Goal: Transaction & Acquisition: Purchase product/service

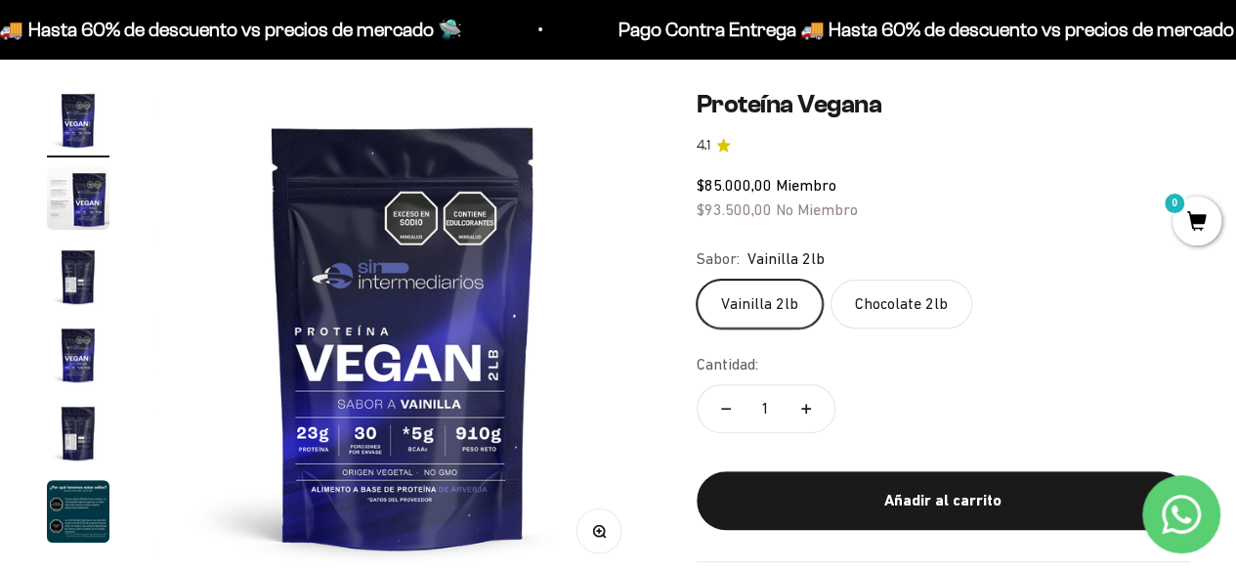
drag, startPoint x: 0, startPoint y: 0, endPoint x: 1146, endPoint y: 121, distance: 1152.4
click at [1146, 121] on safe-sticky "Proteína Vegana 4.1 $85.000,00 Miembro $93.500,00 No Miembro Calidad de líder, …" at bounding box center [943, 325] width 492 height 473
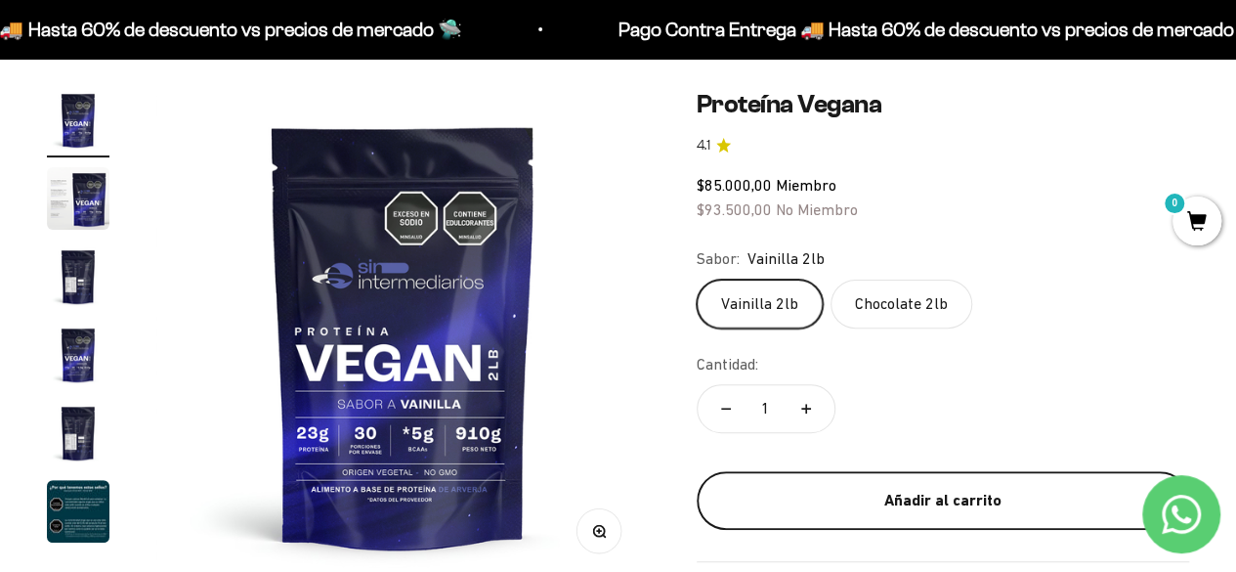
click at [971, 507] on div "Añadir al carrito" at bounding box center [943, 500] width 414 height 25
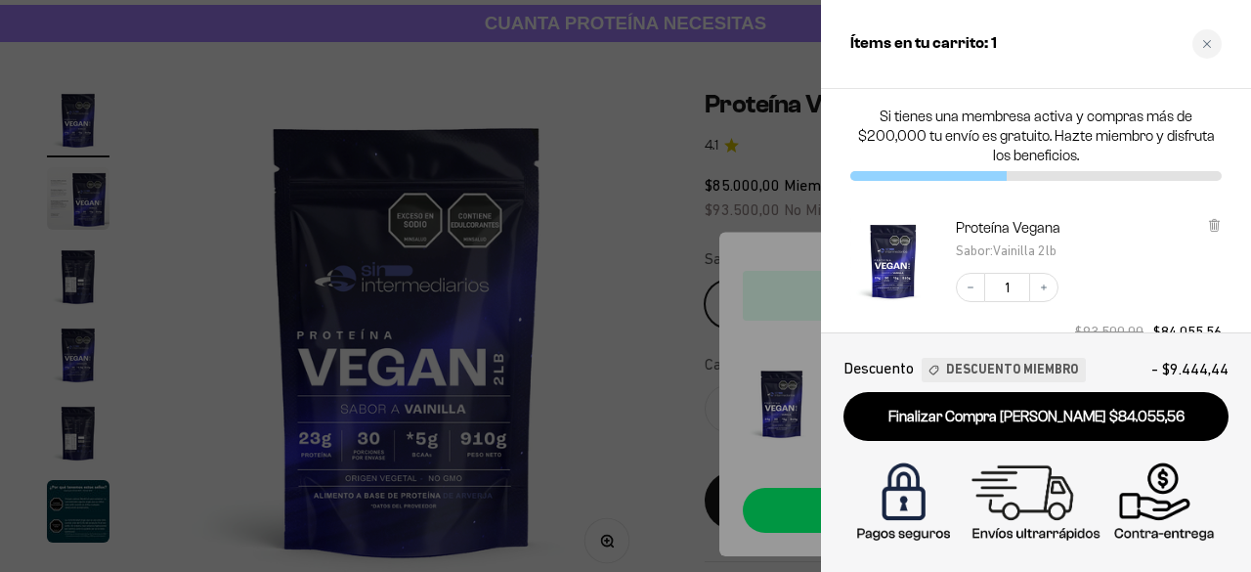
click at [658, 159] on div at bounding box center [625, 286] width 1251 height 572
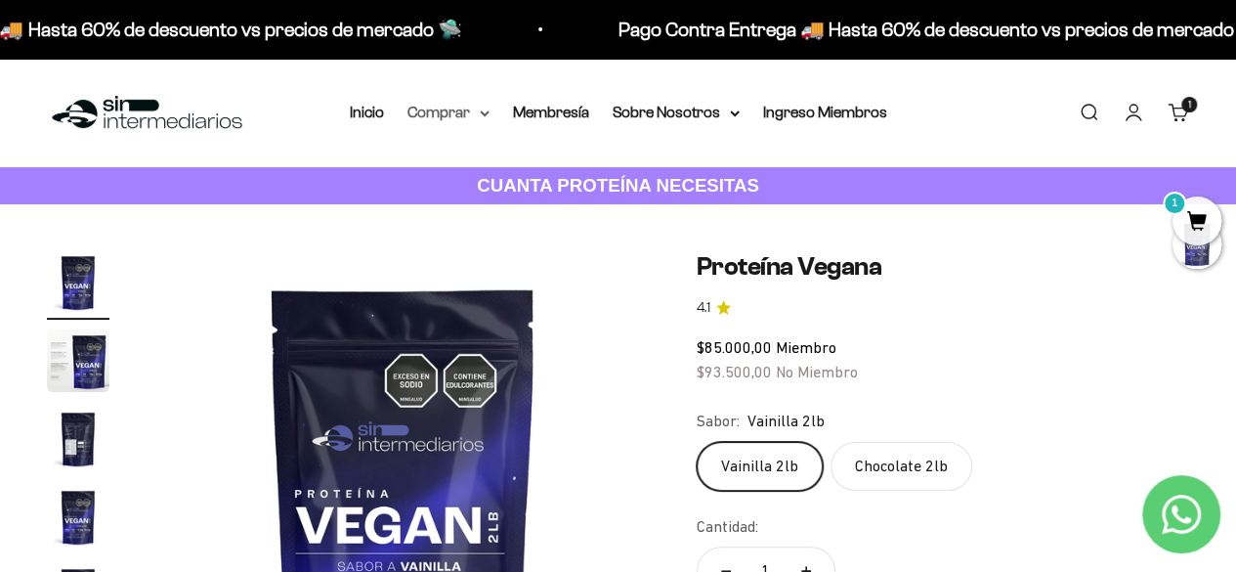
click at [461, 117] on summary "Comprar" at bounding box center [448, 112] width 82 height 25
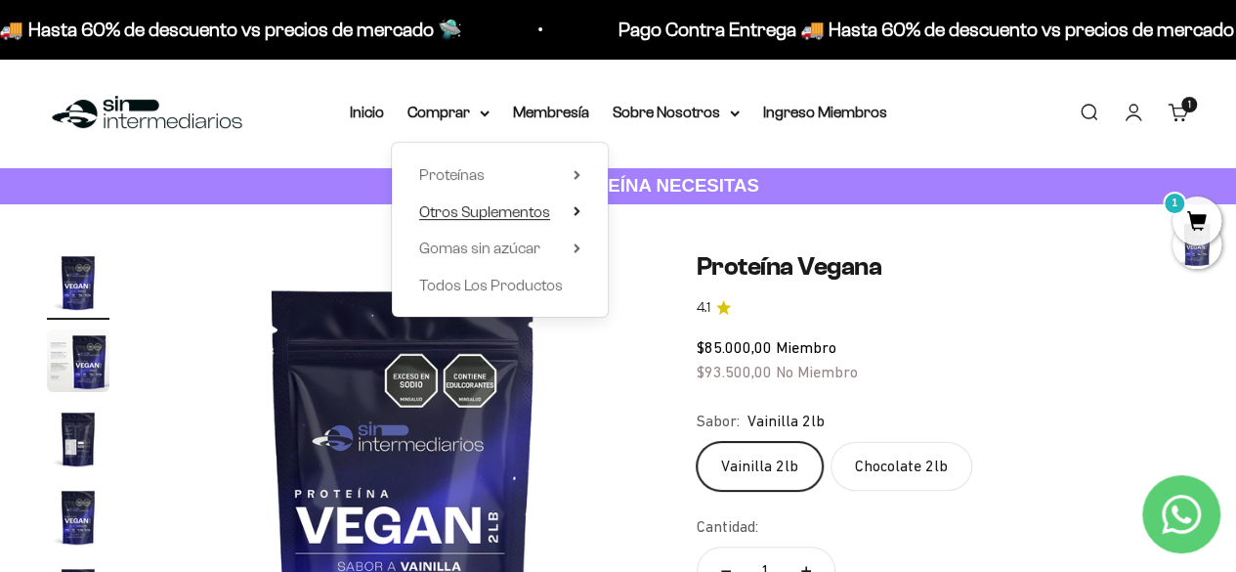
click at [529, 199] on span "Otros Suplementos" at bounding box center [484, 211] width 131 height 25
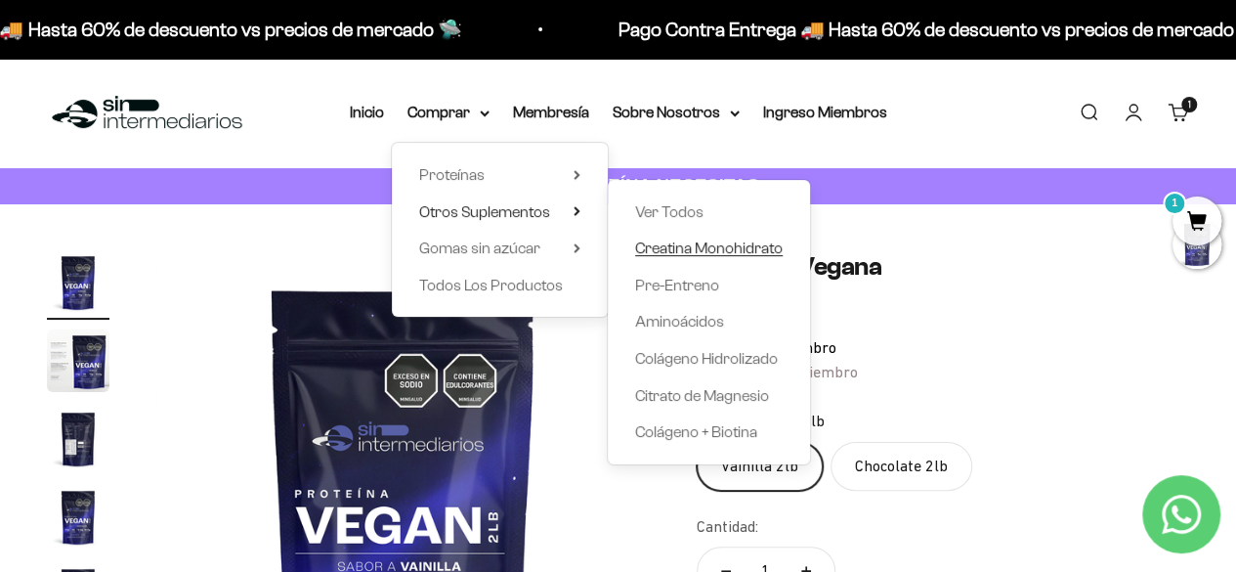
click at [670, 241] on span "Creatina Monohidrato" at bounding box center [709, 247] width 148 height 17
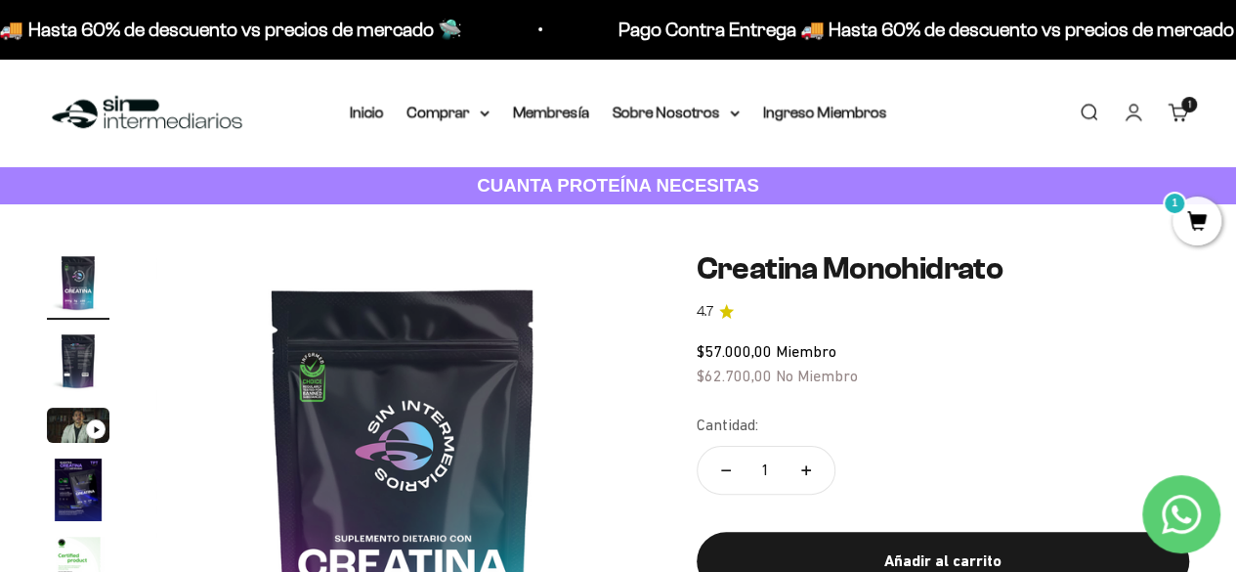
click at [818, 470] on button "Aumentar cantidad" at bounding box center [806, 470] width 57 height 47
type input "2"
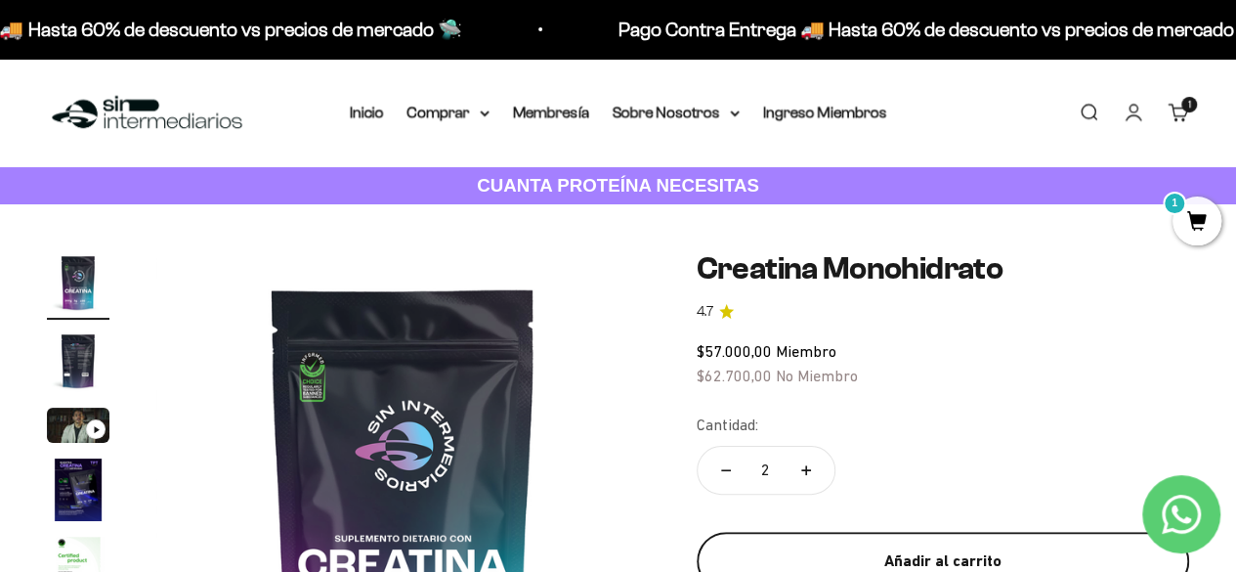
click at [923, 552] on div "Añadir al carrito" at bounding box center [943, 560] width 414 height 25
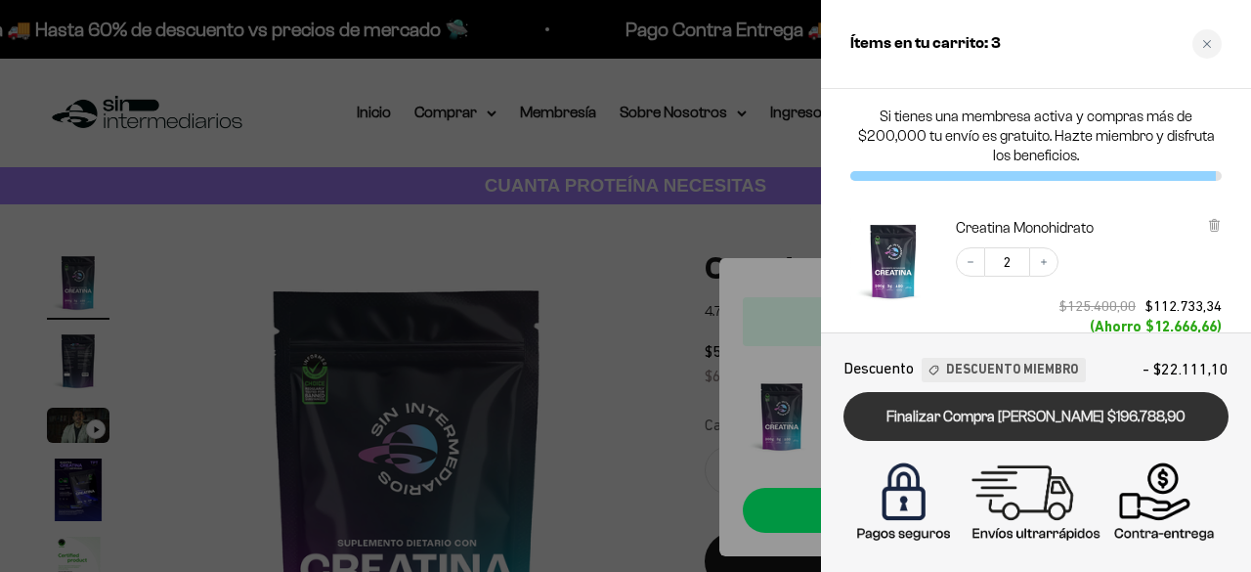
click at [1061, 421] on link "Finalizar Compra [PERSON_NAME] $196.788,90" at bounding box center [1035, 417] width 385 height 50
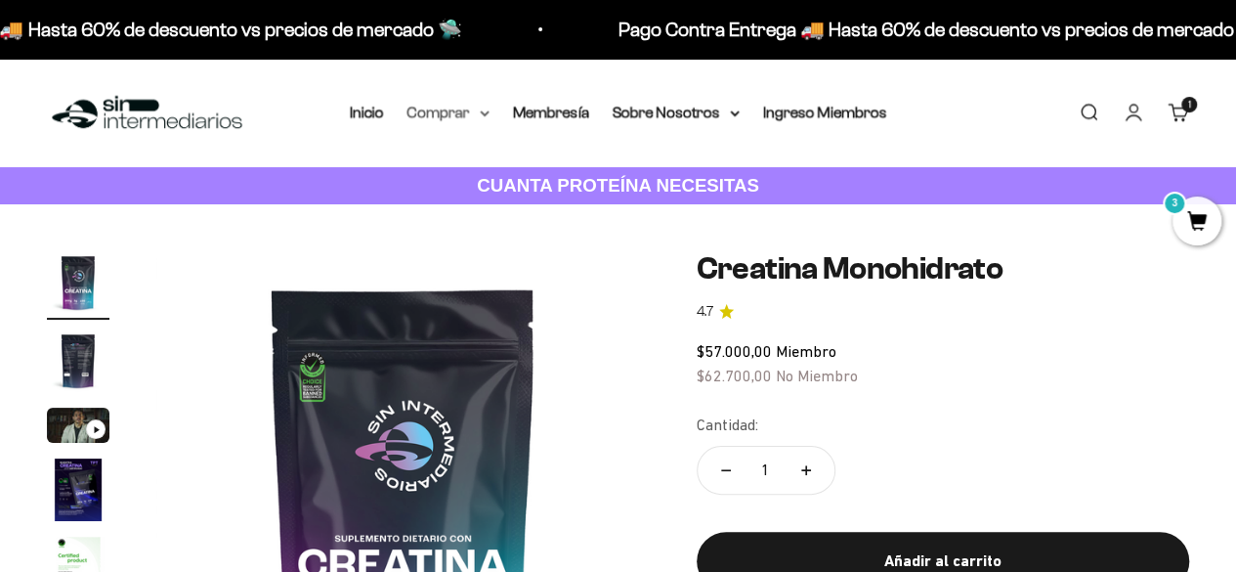
click at [474, 116] on summary "Comprar" at bounding box center [448, 112] width 82 height 25
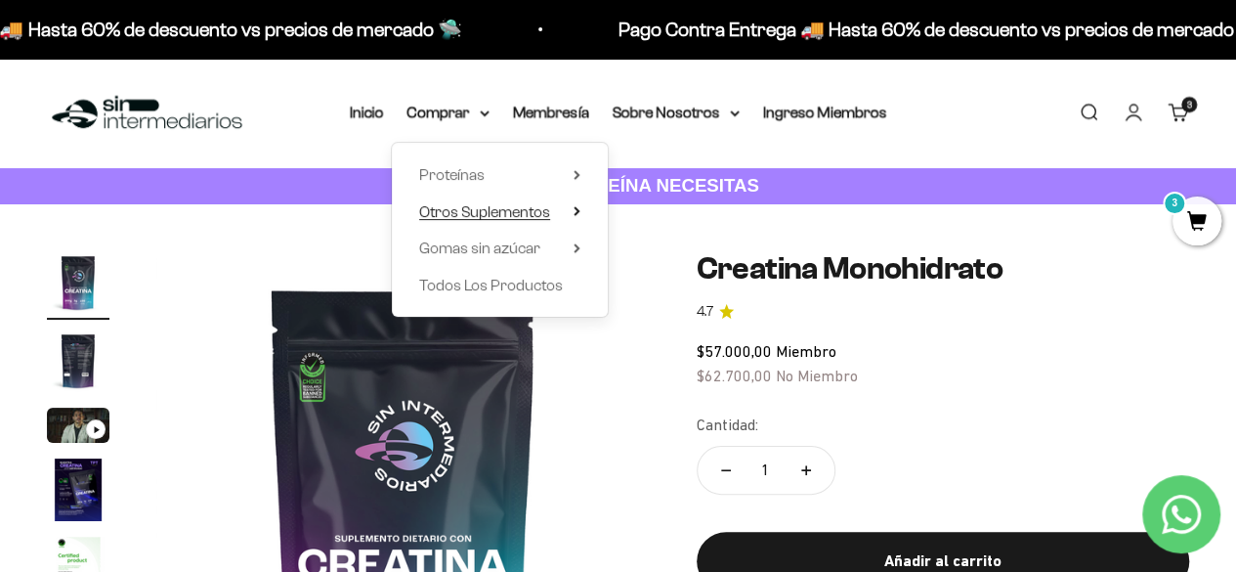
click at [535, 210] on span "Otros Suplementos" at bounding box center [484, 211] width 131 height 17
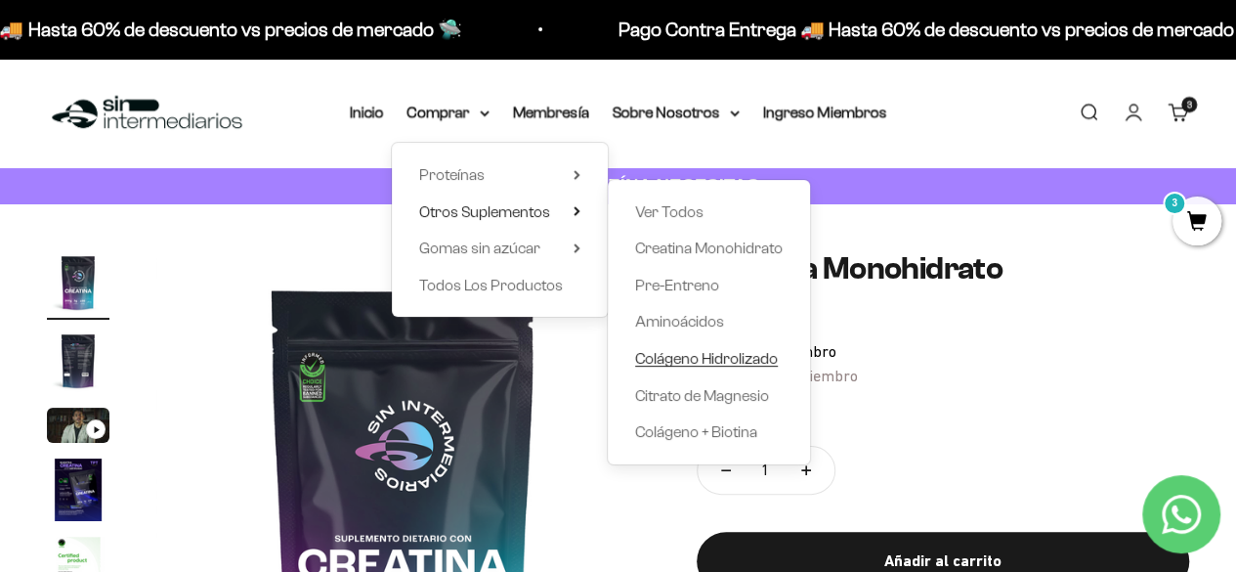
click at [678, 361] on span "Colágeno Hidrolizado" at bounding box center [706, 358] width 143 height 17
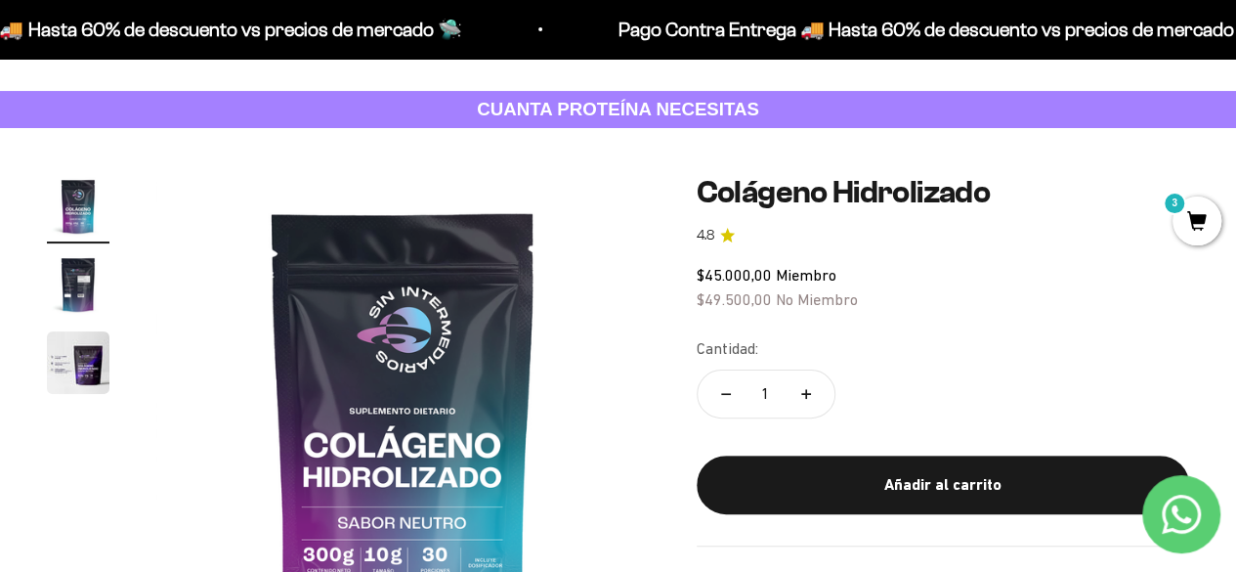
scroll to position [70, 0]
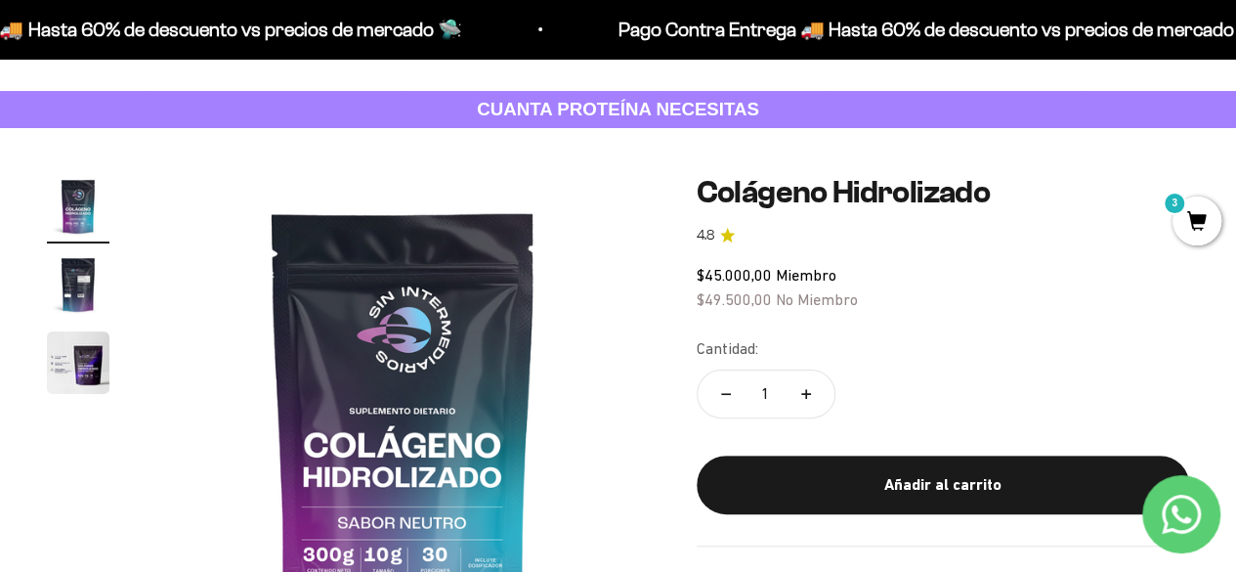
scroll to position [0, 0]
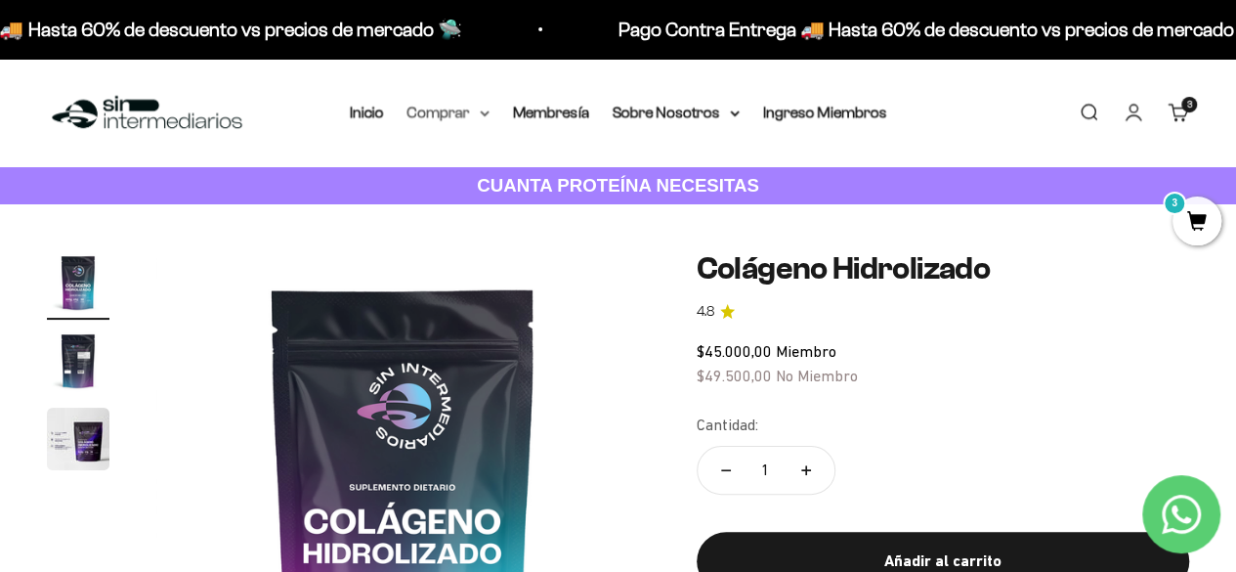
click at [472, 117] on summary "Comprar" at bounding box center [448, 112] width 82 height 25
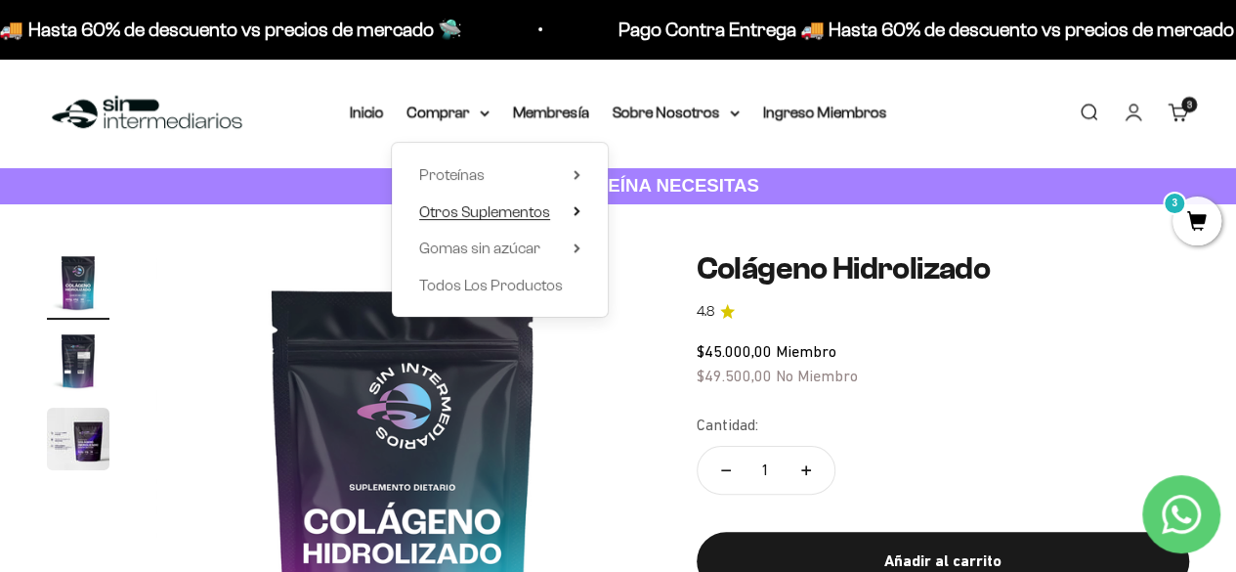
click at [521, 218] on span "Otros Suplementos" at bounding box center [484, 211] width 131 height 17
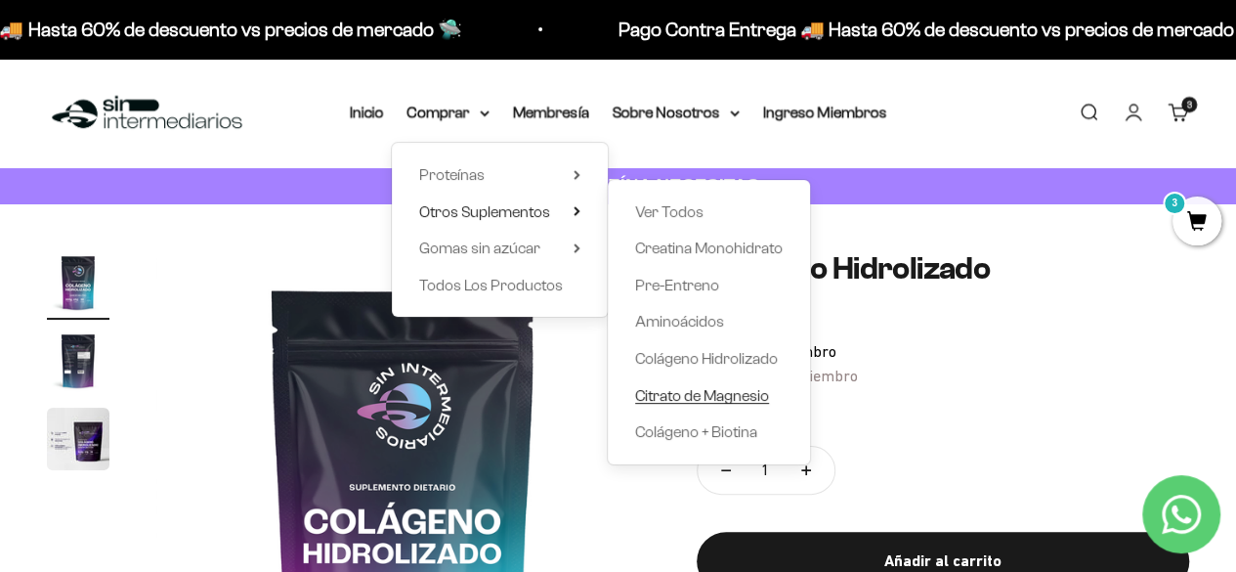
click at [722, 391] on span "Citrato de Magnesio" at bounding box center [702, 395] width 134 height 17
